Goal: Check status: Check status

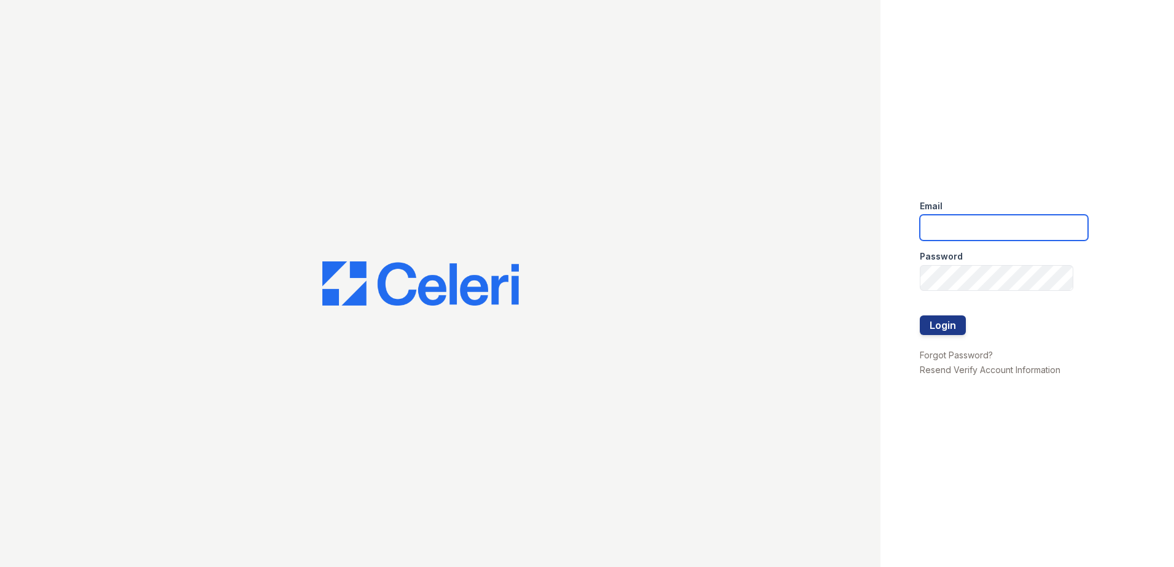
click at [968, 236] on input "email" at bounding box center [1004, 228] width 168 height 26
type input "zwoods@trinity-pm.com"
click at [947, 333] on button "Login" at bounding box center [943, 326] width 46 height 20
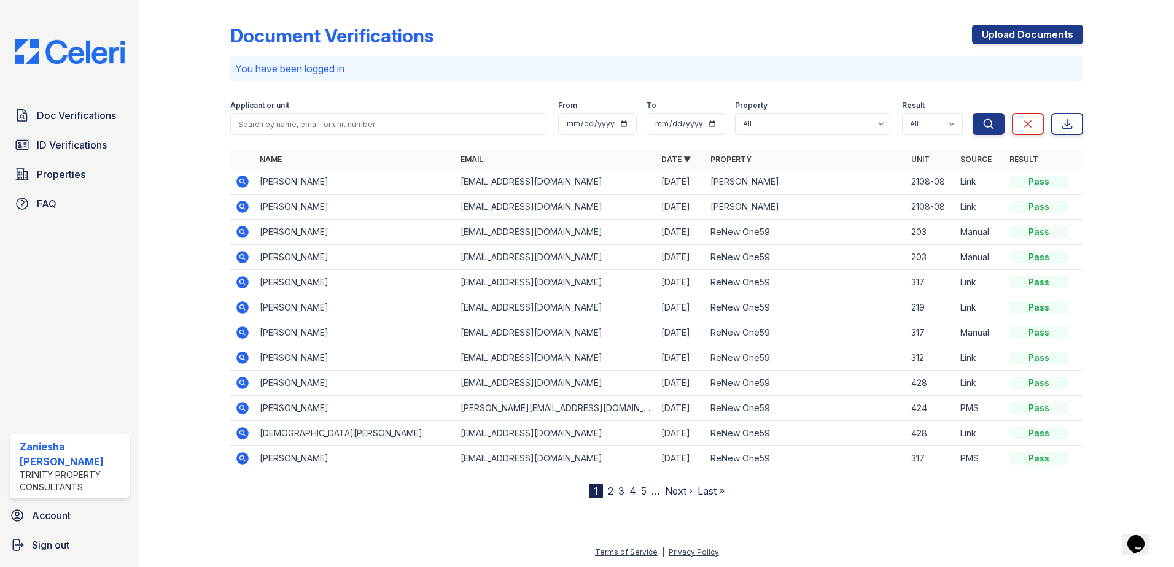
click at [241, 184] on icon at bounding box center [242, 182] width 12 height 12
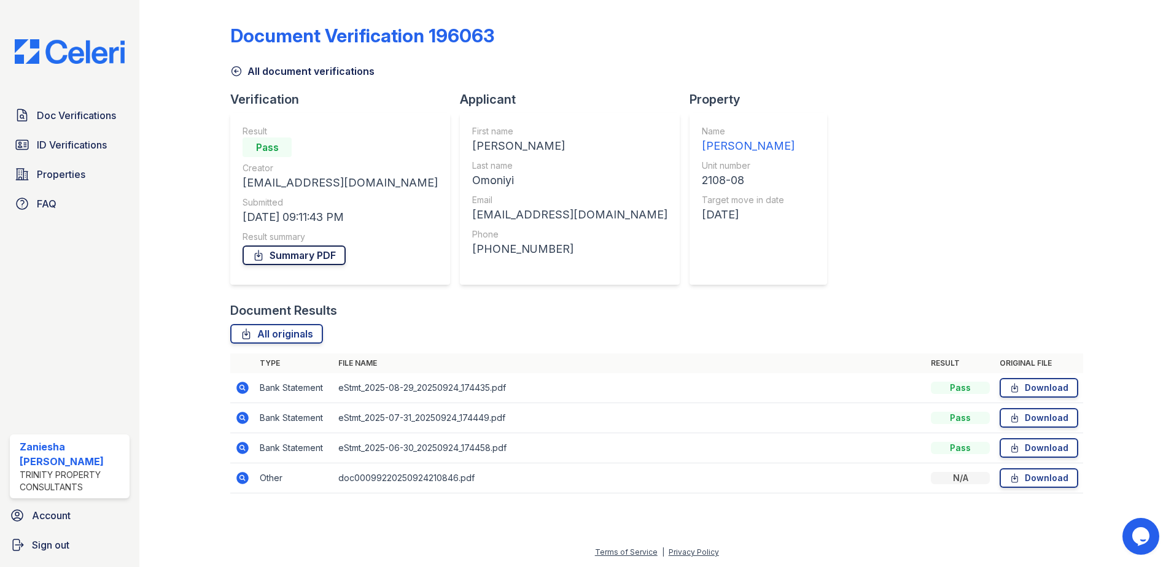
click at [300, 259] on link "Summary PDF" at bounding box center [293, 256] width 103 height 20
click at [244, 476] on icon at bounding box center [242, 478] width 12 height 12
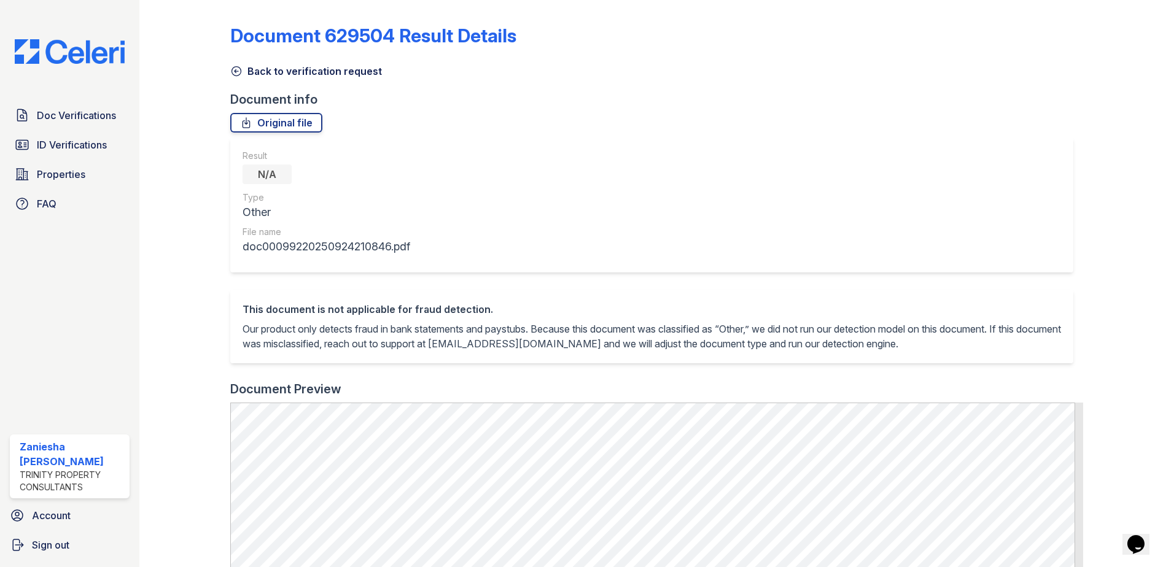
click at [234, 74] on icon at bounding box center [236, 71] width 12 height 12
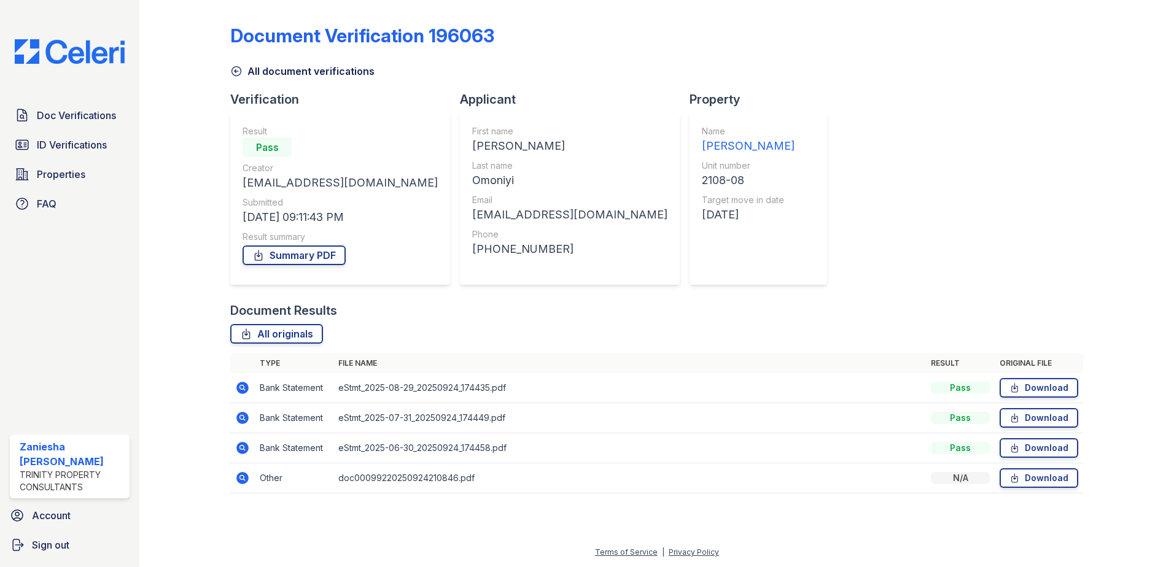
click at [234, 74] on icon at bounding box center [236, 71] width 12 height 12
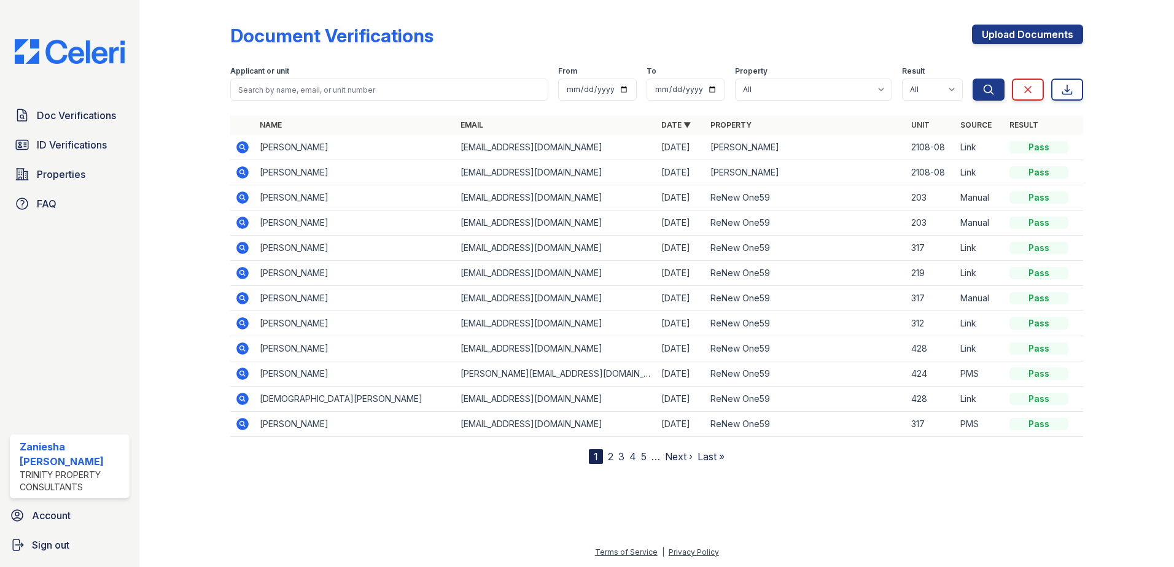
click at [247, 174] on icon at bounding box center [242, 172] width 12 height 12
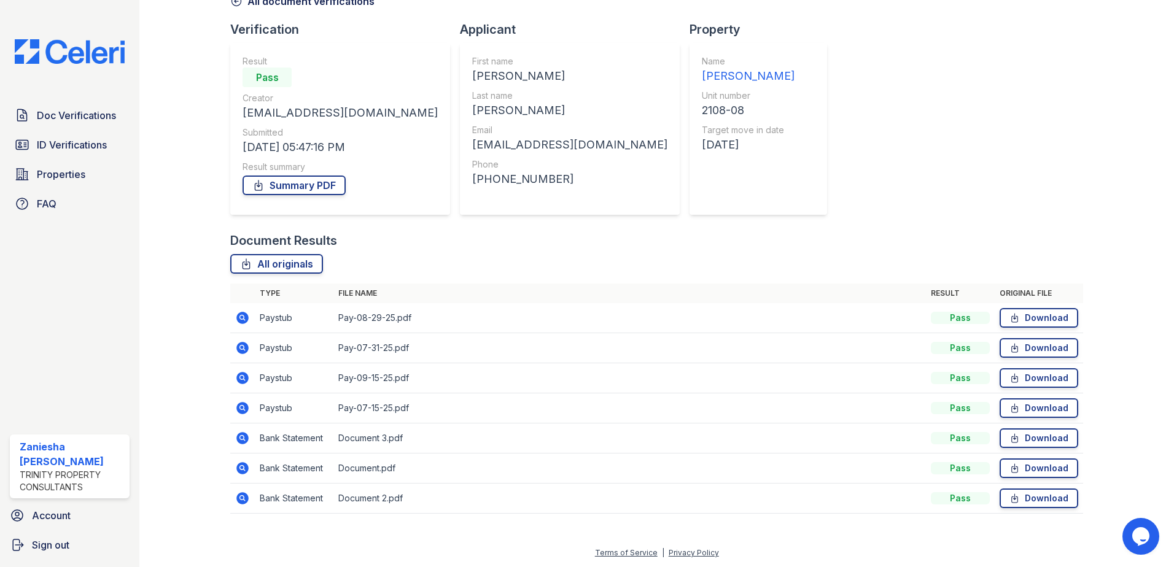
scroll to position [71, 0]
click at [315, 188] on link "Summary PDF" at bounding box center [293, 185] width 103 height 20
click at [84, 114] on span "Doc Verifications" at bounding box center [76, 115] width 79 height 15
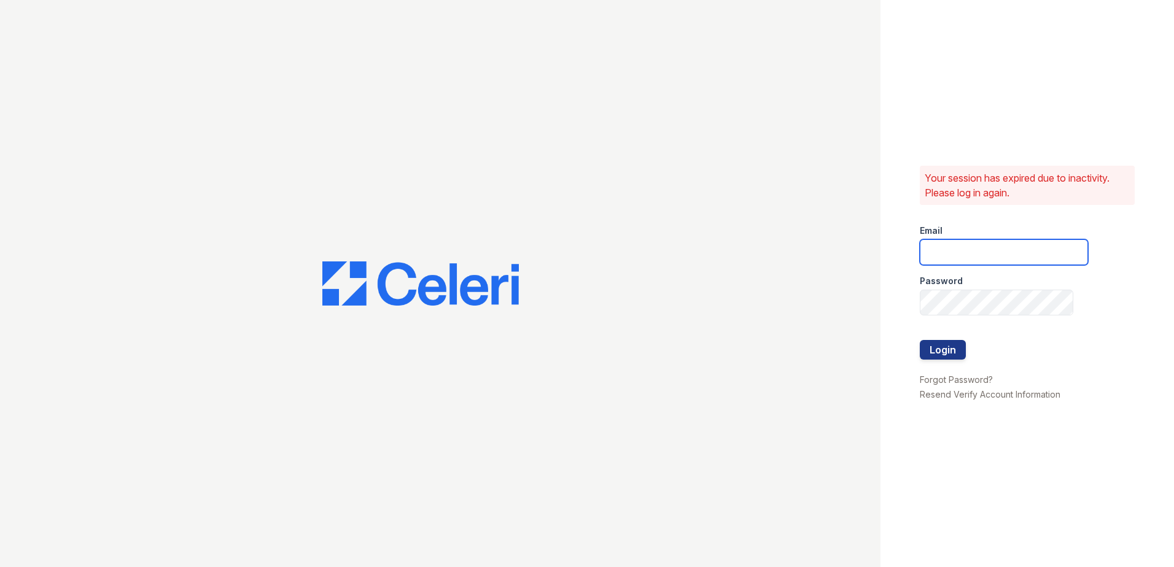
click at [1012, 247] on input "email" at bounding box center [1004, 252] width 168 height 26
type input "zwoods@trinity-pm.com"
click at [953, 349] on button "Login" at bounding box center [943, 350] width 46 height 20
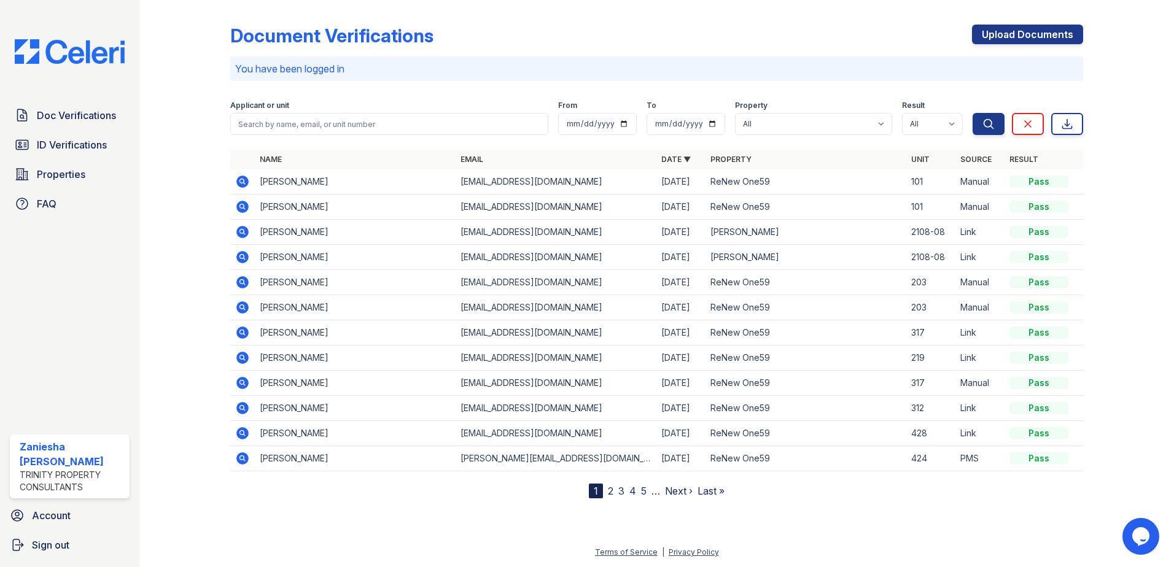
click at [243, 182] on icon at bounding box center [241, 180] width 3 height 3
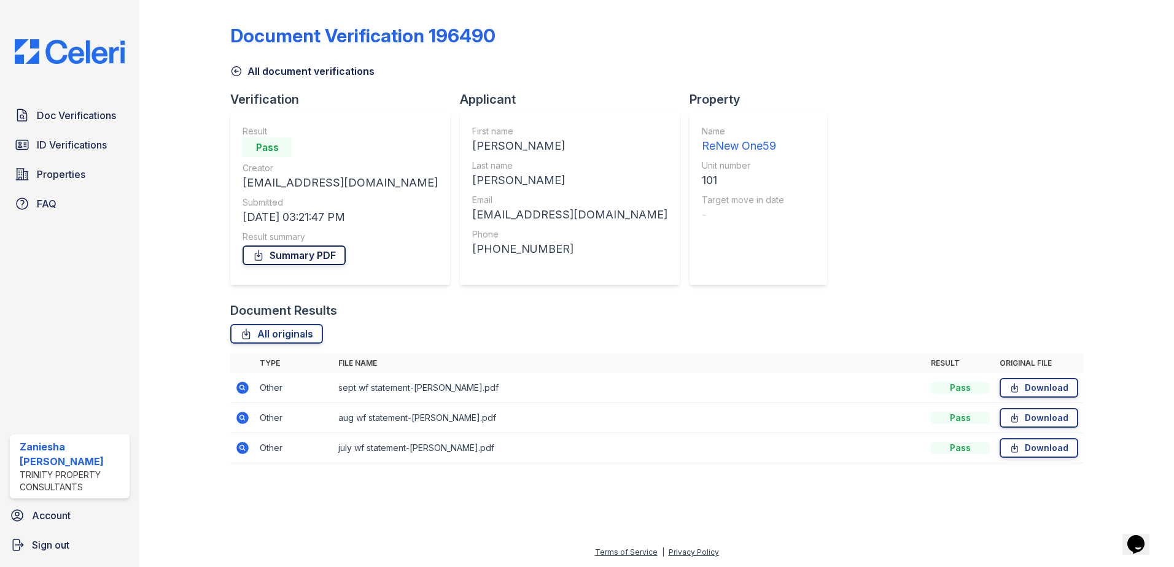
click at [284, 255] on link "Summary PDF" at bounding box center [293, 256] width 103 height 20
click at [268, 69] on link "All document verifications" at bounding box center [302, 71] width 144 height 15
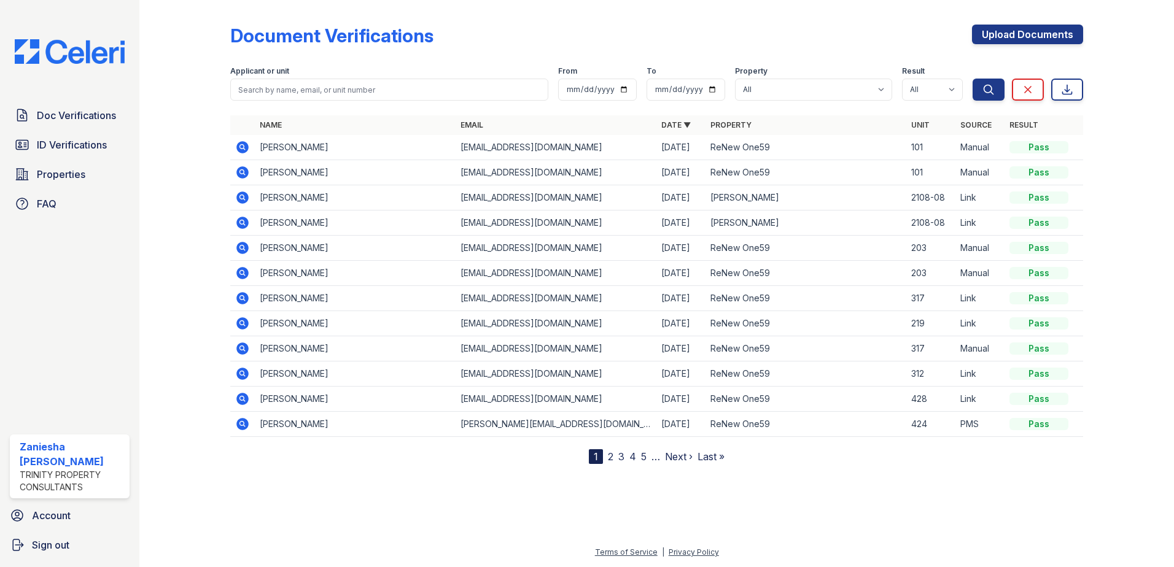
click at [242, 176] on icon at bounding box center [242, 172] width 12 height 12
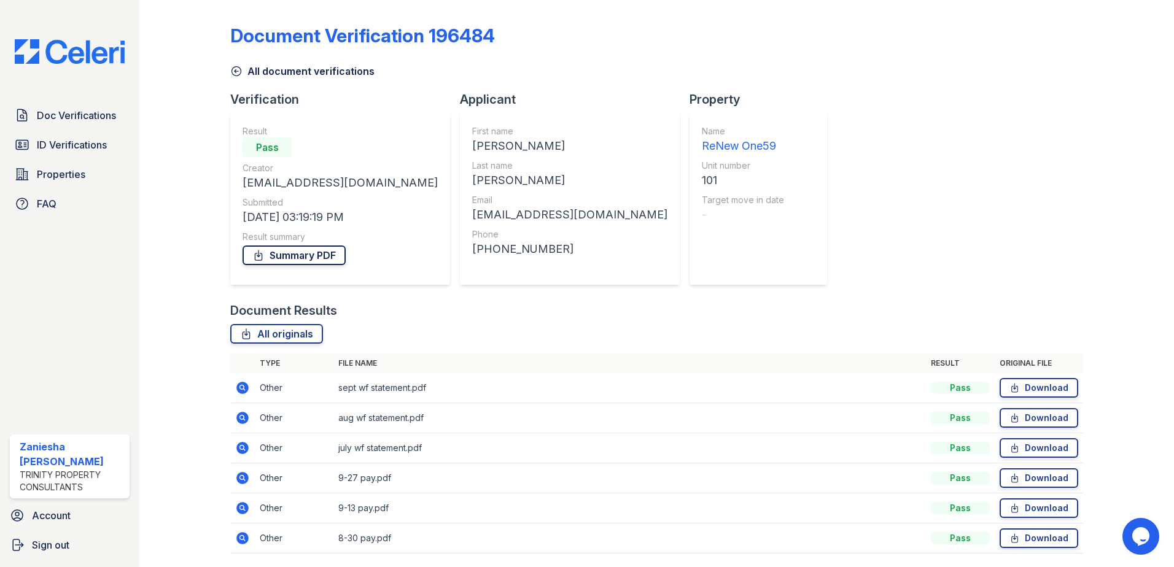
click at [301, 257] on link "Summary PDF" at bounding box center [293, 256] width 103 height 20
click at [78, 347] on div "Doc Verifications ID Verifications Properties FAQ [GEOGRAPHIC_DATA][PERSON_NAME…" at bounding box center [69, 283] width 139 height 567
click at [99, 110] on span "Doc Verifications" at bounding box center [76, 115] width 79 height 15
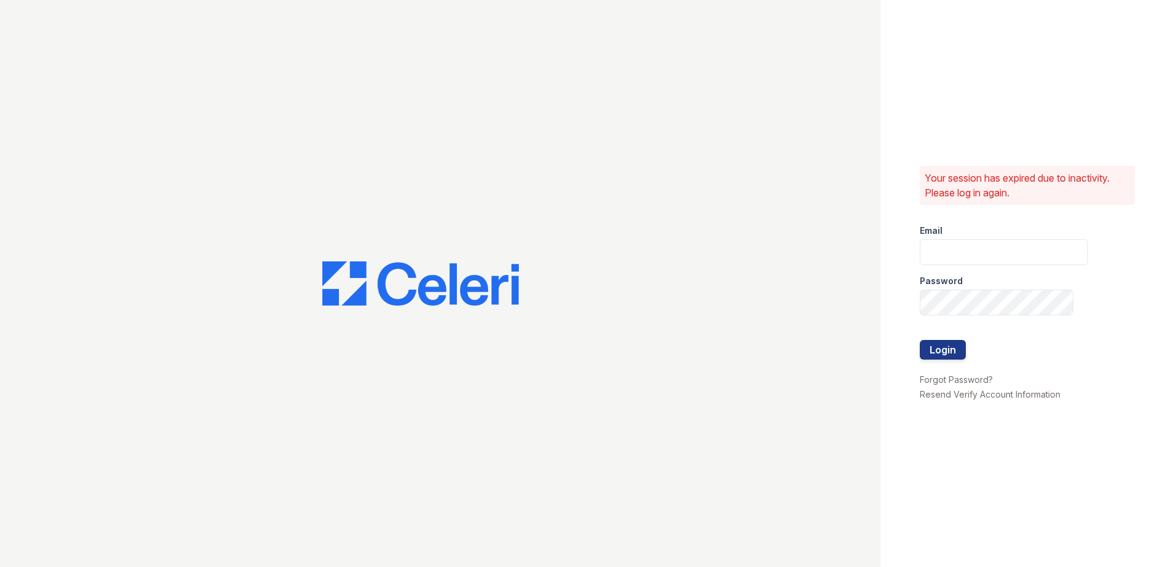
click at [972, 267] on div "Password" at bounding box center [1004, 277] width 168 height 25
click at [951, 250] on input "email" at bounding box center [1004, 252] width 168 height 26
click at [735, 366] on div at bounding box center [440, 283] width 880 height 567
